Goal: Task Accomplishment & Management: Use online tool/utility

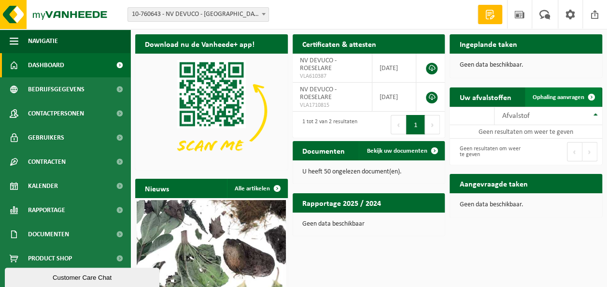
click at [568, 97] on span "Ophaling aanvragen" at bounding box center [558, 97] width 52 height 6
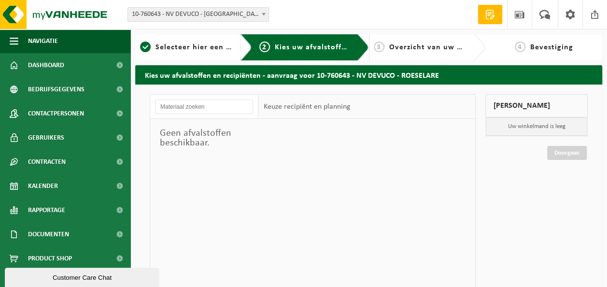
click at [264, 14] on b at bounding box center [264, 14] width 4 height 2
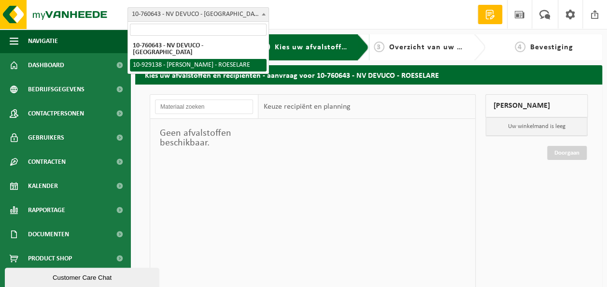
select select "133824"
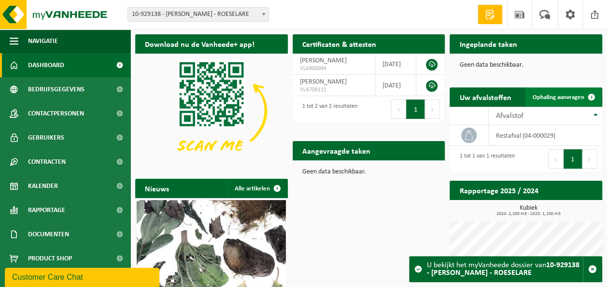
click at [552, 95] on span "Ophaling aanvragen" at bounding box center [558, 97] width 52 height 6
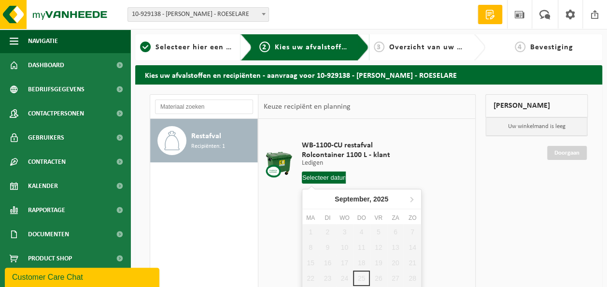
click at [316, 177] on input "text" at bounding box center [324, 177] width 44 height 12
click at [606, 280] on div "Kies uw afvalstoffen en recipiënten - aanvraag voor 10-929138 - VUYLSTEKE HILDE…" at bounding box center [368, 266] width 476 height 402
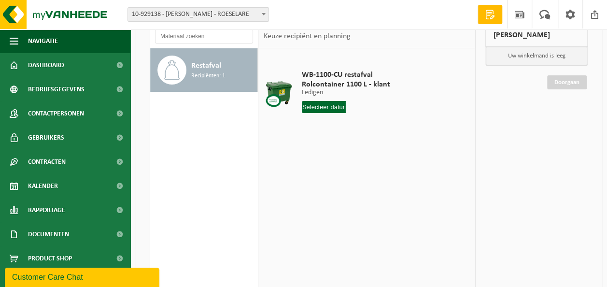
scroll to position [77, 0]
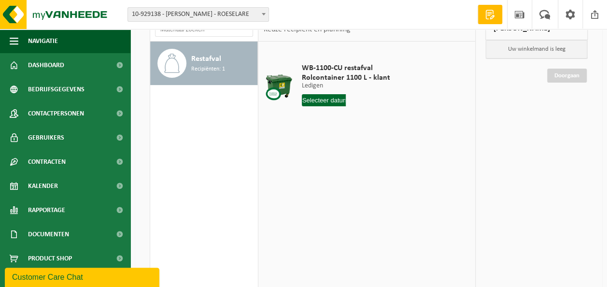
click at [315, 97] on input "text" at bounding box center [324, 100] width 44 height 12
click at [411, 121] on icon at bounding box center [411, 122] width 2 height 5
click at [310, 124] on icon at bounding box center [311, 121] width 15 height 15
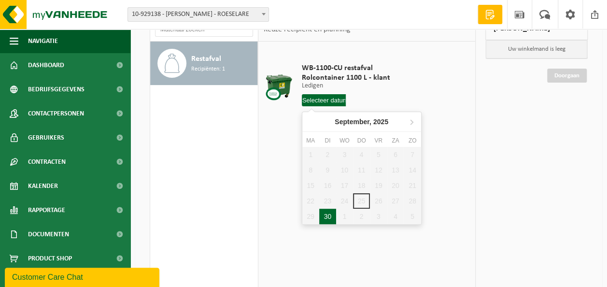
click at [326, 216] on div "30" at bounding box center [327, 216] width 17 height 15
type input "Van [DATE]"
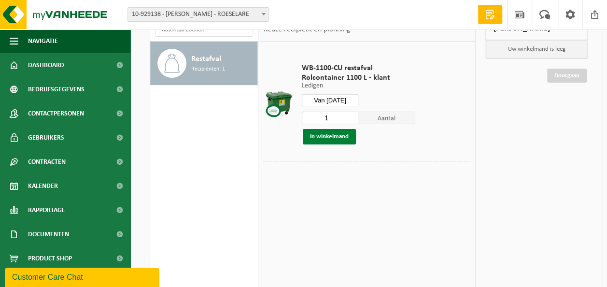
click at [331, 135] on button "In winkelmand" at bounding box center [329, 136] width 53 height 15
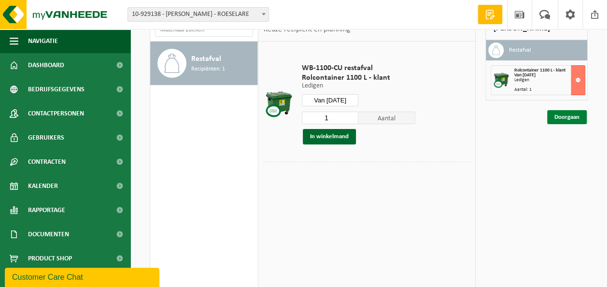
click at [571, 112] on link "Doorgaan" at bounding box center [567, 117] width 40 height 14
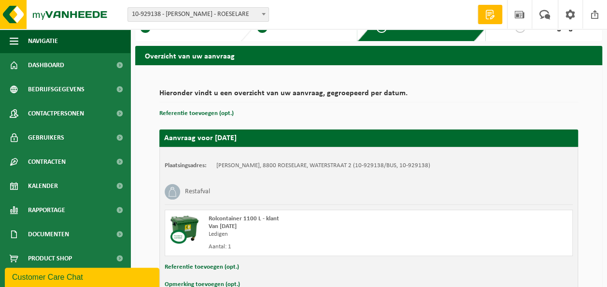
scroll to position [76, 0]
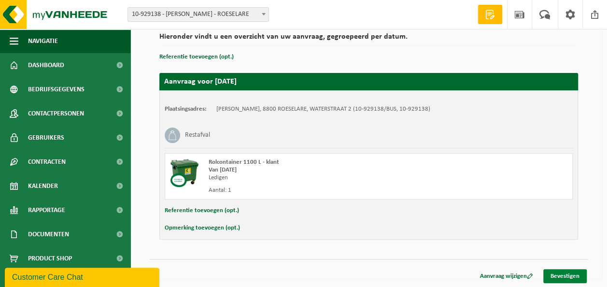
click at [570, 273] on link "Bevestigen" at bounding box center [564, 276] width 43 height 14
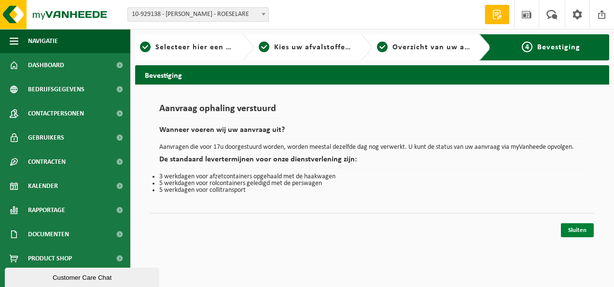
click at [571, 225] on link "Sluiten" at bounding box center [577, 230] width 33 height 14
